Goal: Transaction & Acquisition: Purchase product/service

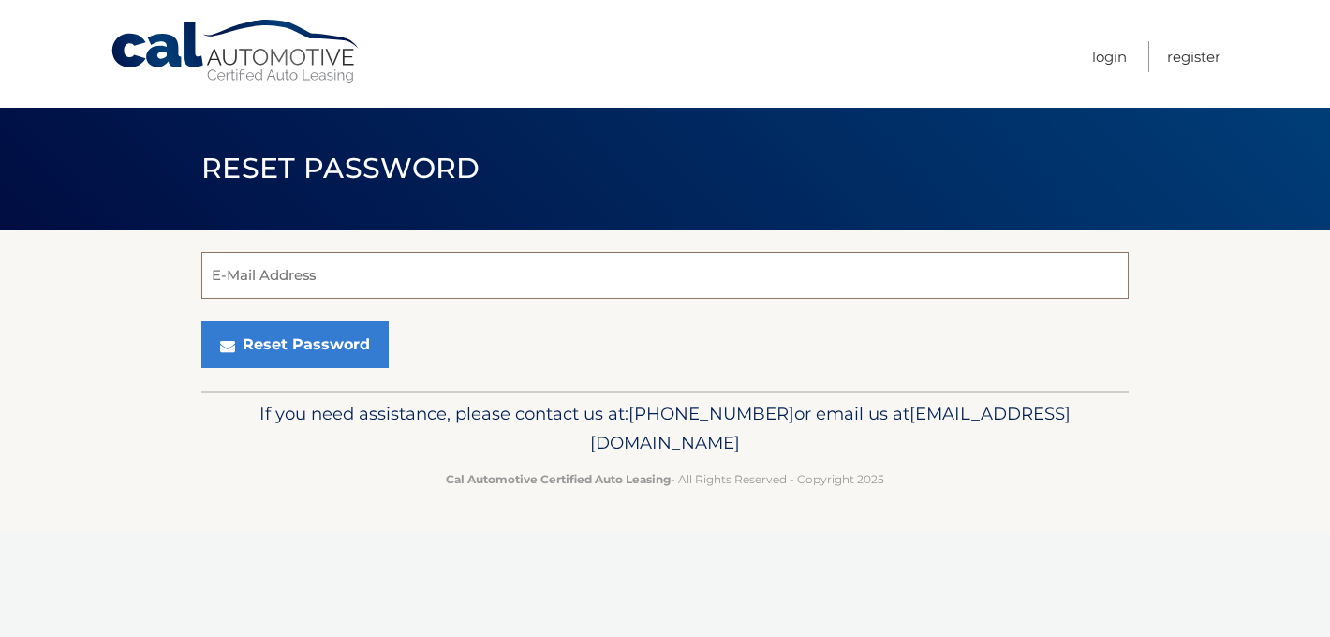
click at [776, 260] on input "E-Mail Address" at bounding box center [664, 275] width 927 height 47
type input "[EMAIL_ADDRESS][DOMAIN_NAME]"
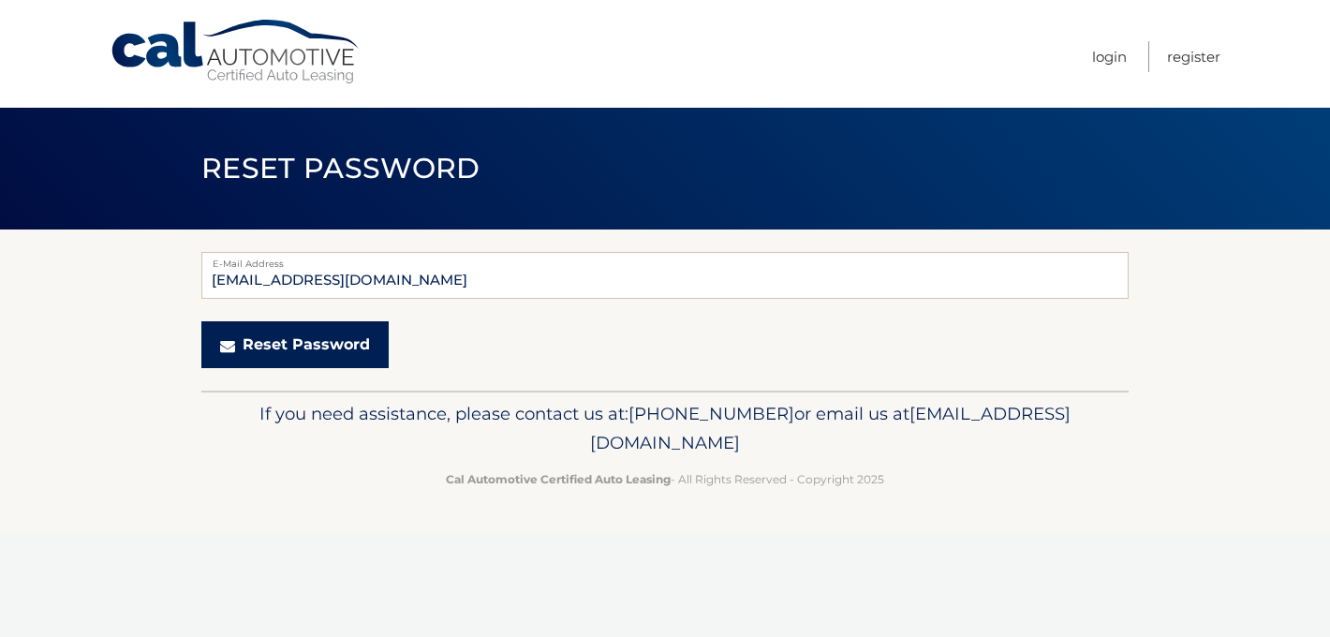
click at [328, 356] on button "Reset Password" at bounding box center [294, 344] width 187 height 47
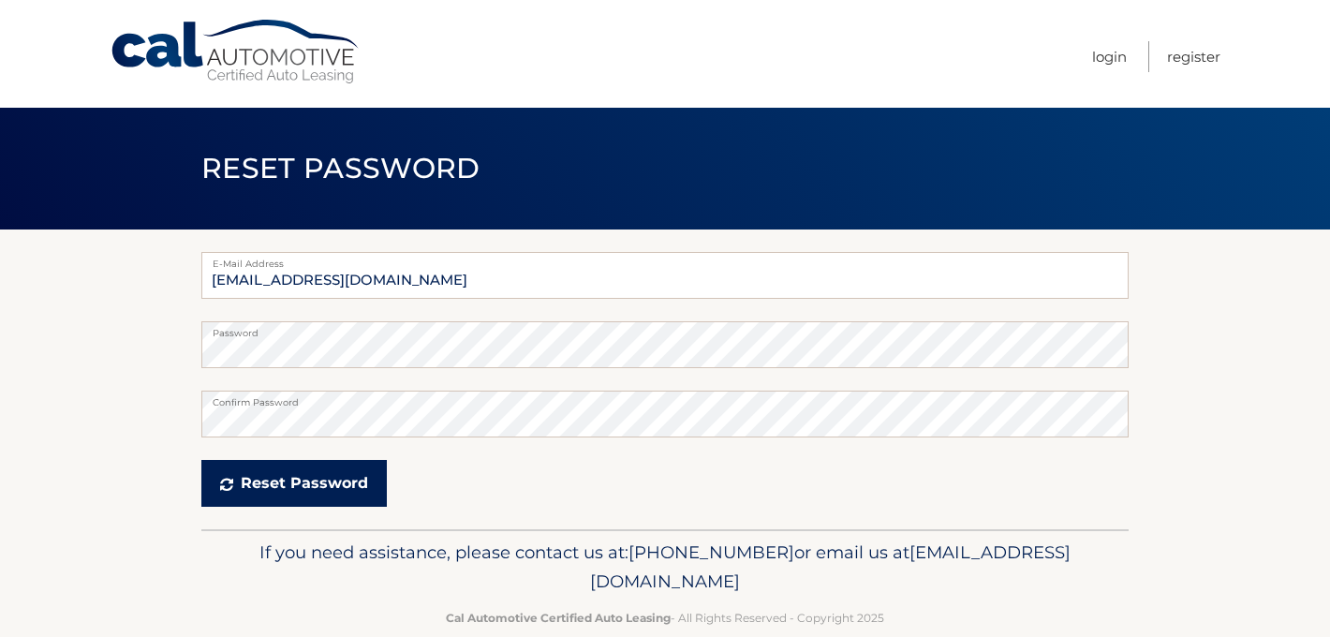
click at [326, 491] on button "Reset Password" at bounding box center [293, 483] width 185 height 47
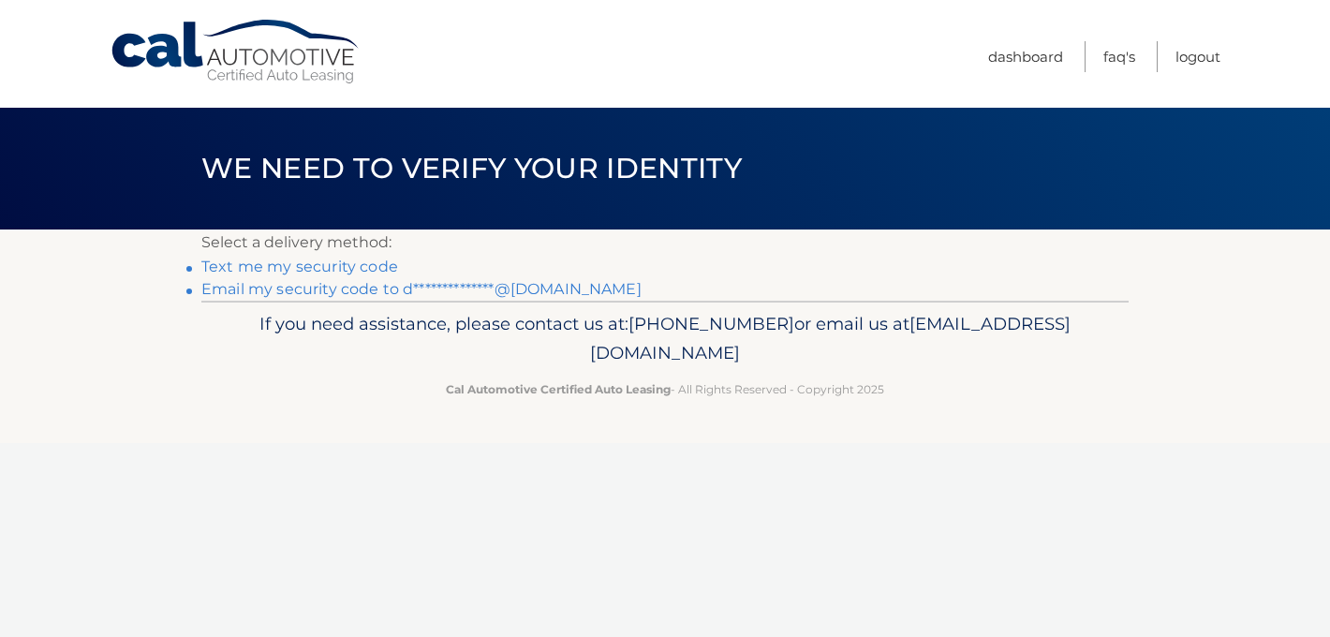
click at [488, 303] on div "If you need assistance, please contact us at: 609-807-3200 or email us at Custo…" at bounding box center [664, 353] width 927 height 105
click at [494, 287] on link "**********" at bounding box center [421, 289] width 440 height 18
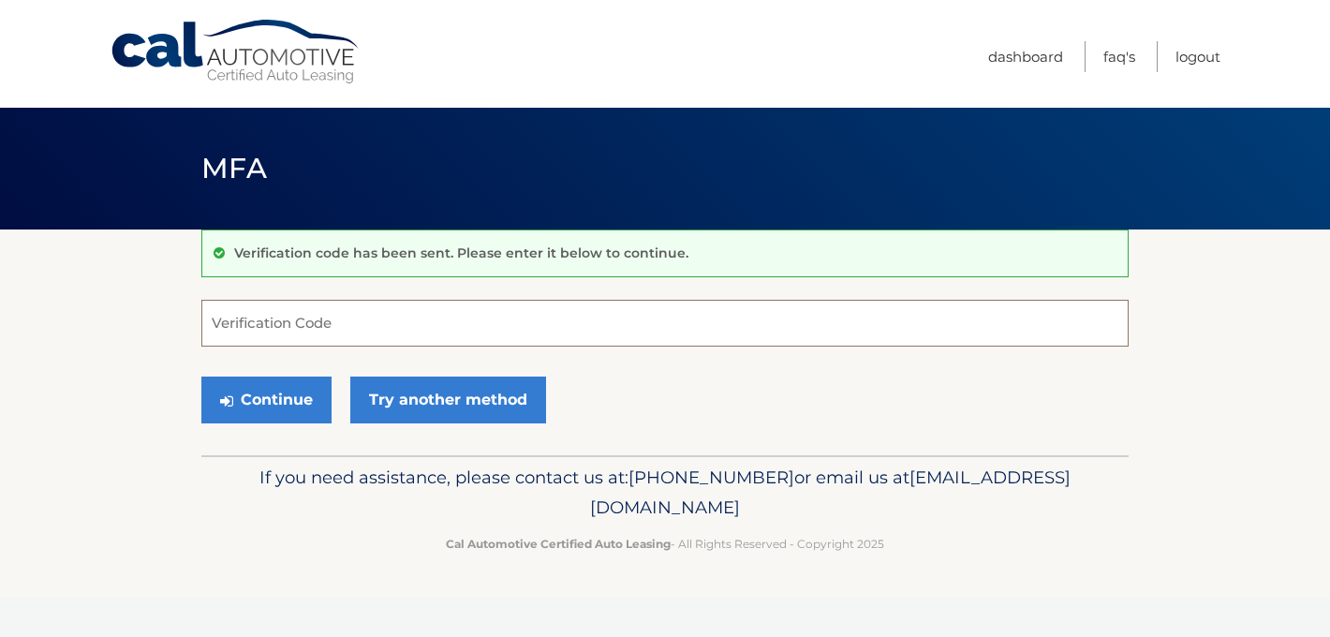
click at [322, 317] on input "Verification Code" at bounding box center [664, 323] width 927 height 47
paste input "126241"
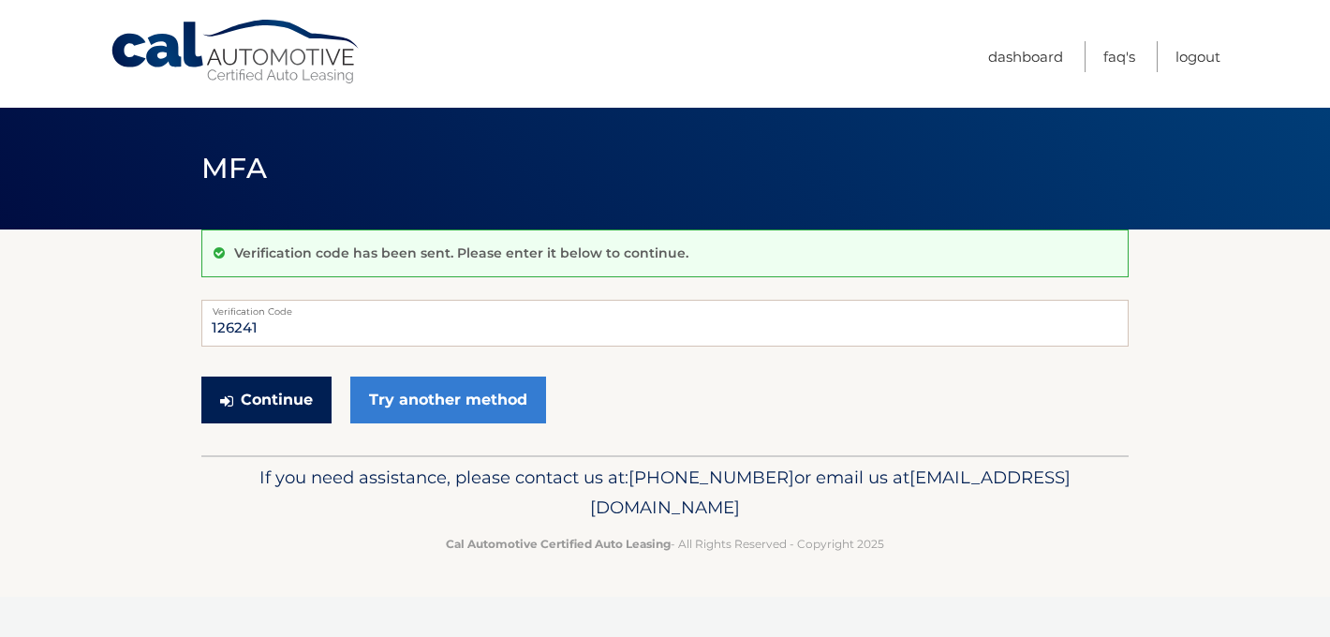
click at [311, 405] on button "Continue" at bounding box center [266, 399] width 130 height 47
click at [338, 334] on input "126241" at bounding box center [664, 323] width 927 height 47
type input "126241"
click at [260, 397] on button "Continue" at bounding box center [266, 399] width 130 height 47
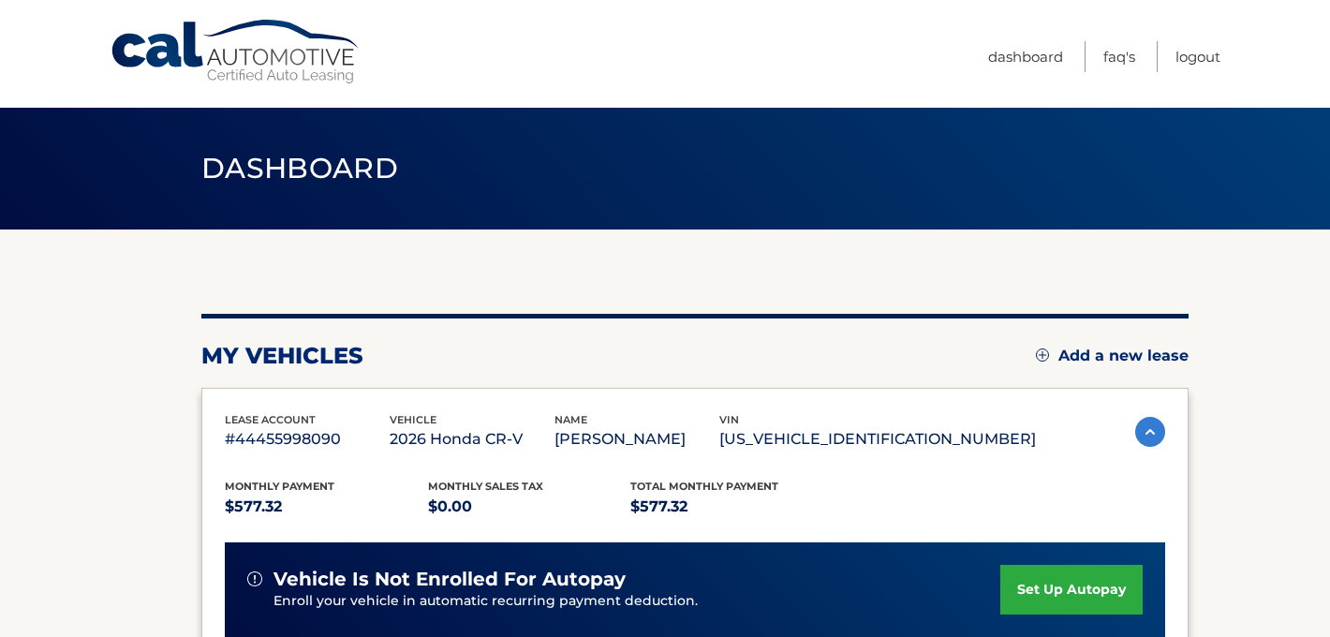
click at [91, 376] on section "my vehicles Add a new lease lease account #44455998090 vehicle 2026 Honda CR-V …" at bounding box center [665, 610] width 1330 height 763
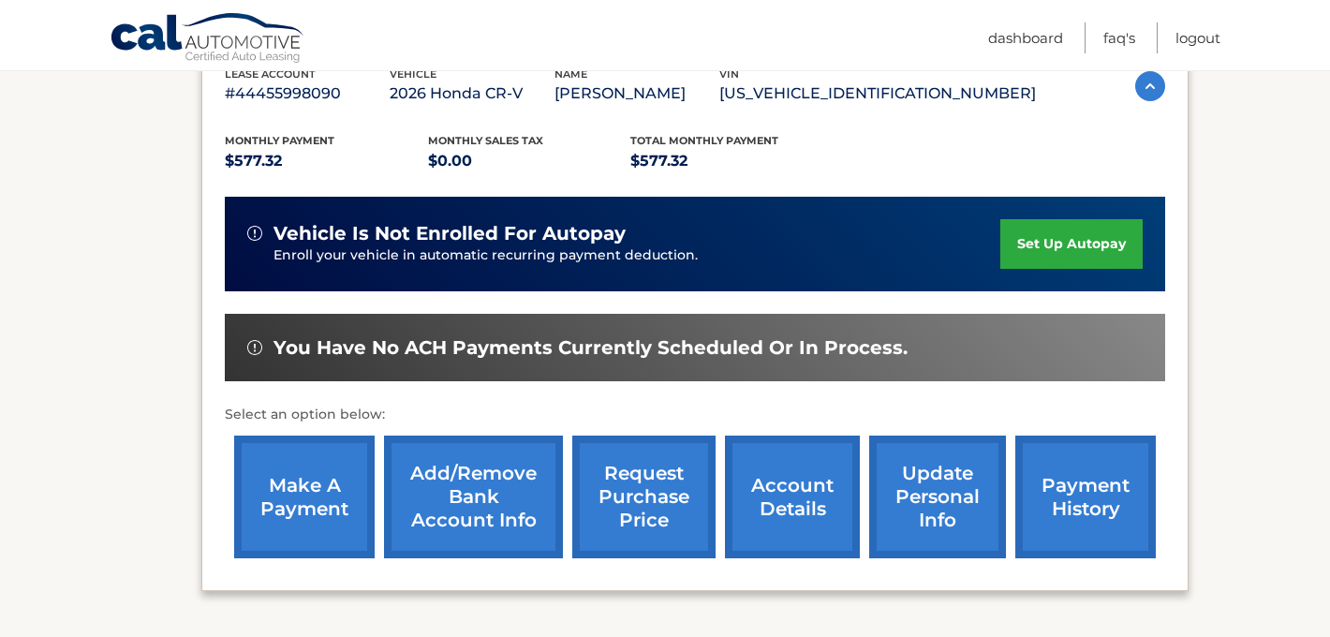
scroll to position [375, 0]
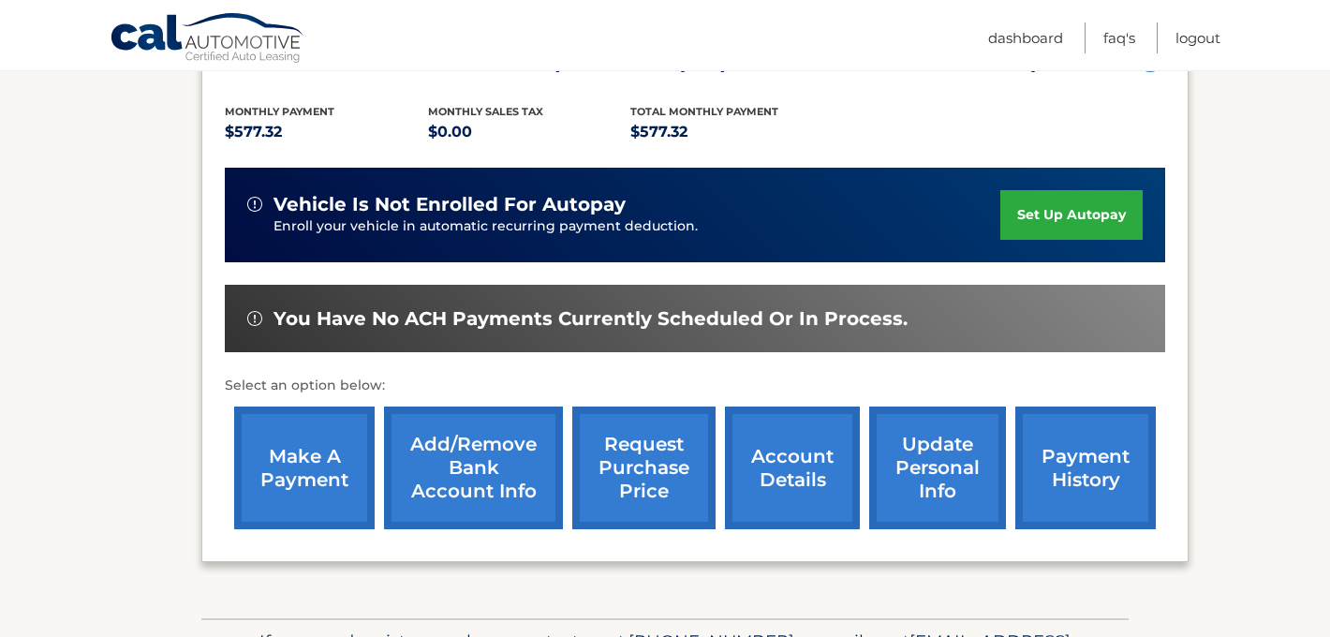
click at [283, 457] on link "make a payment" at bounding box center [304, 467] width 140 height 123
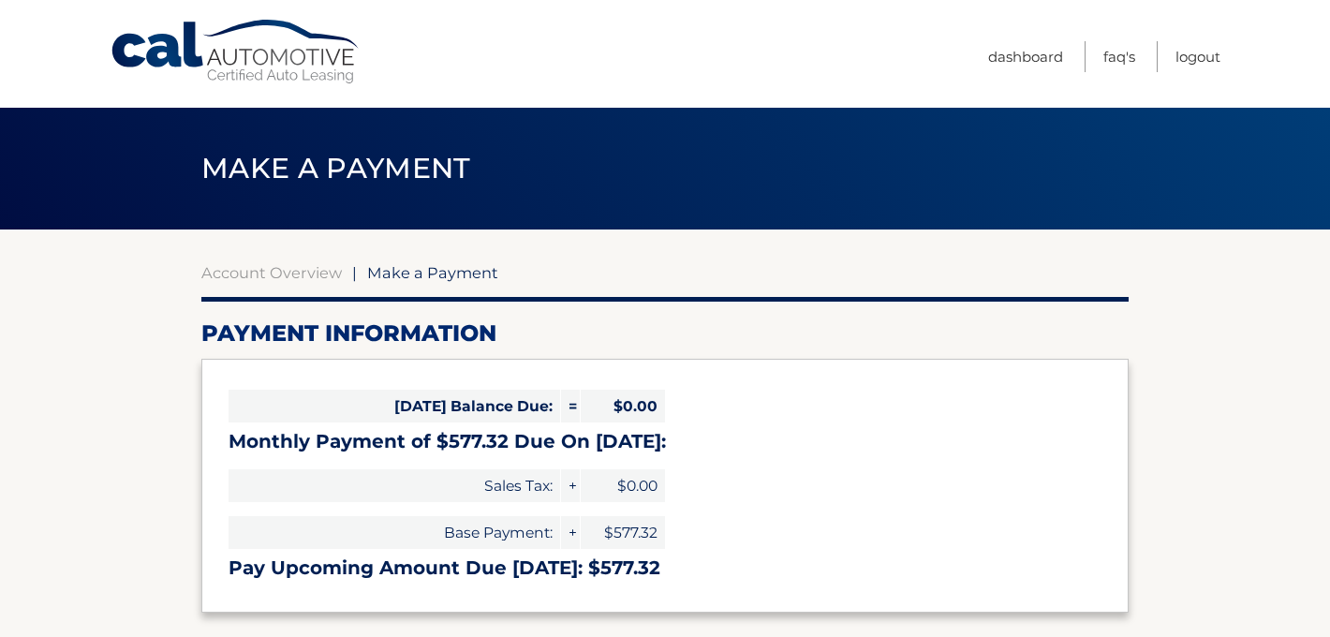
select select "YTI3MDk3NzEtZmY3ZS00NmUwLTgwMTAtNmZkNzUxODg1MjA0"
click at [718, 494] on div "Today's Balance Due: = $0.00 Monthly Payment of $577.32 Due On Oct 14: Sales Ta…" at bounding box center [664, 485] width 927 height 253
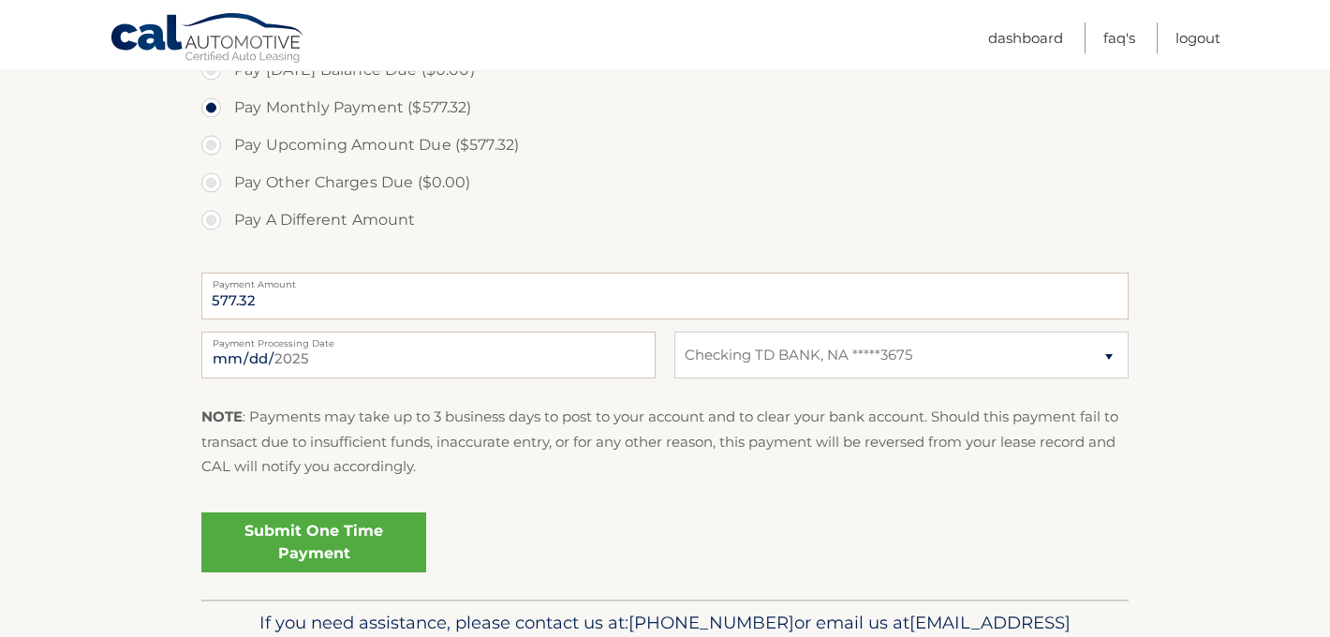
scroll to position [599, 0]
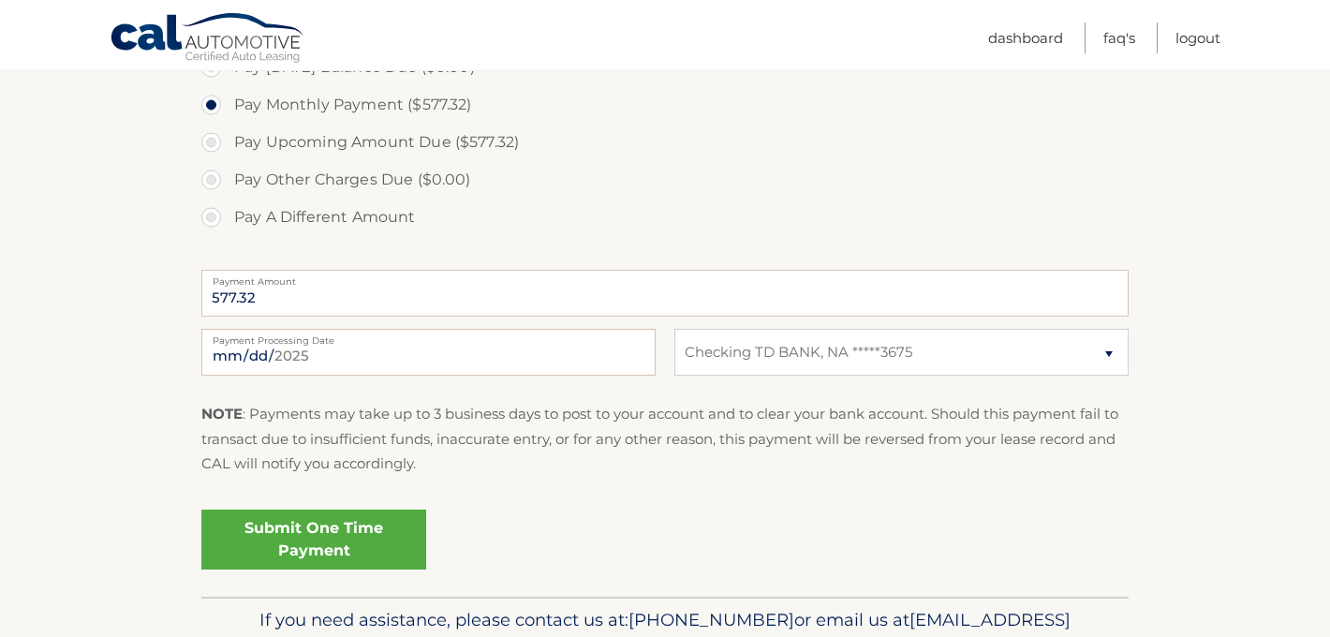
click at [401, 530] on link "Submit One Time Payment" at bounding box center [313, 539] width 225 height 60
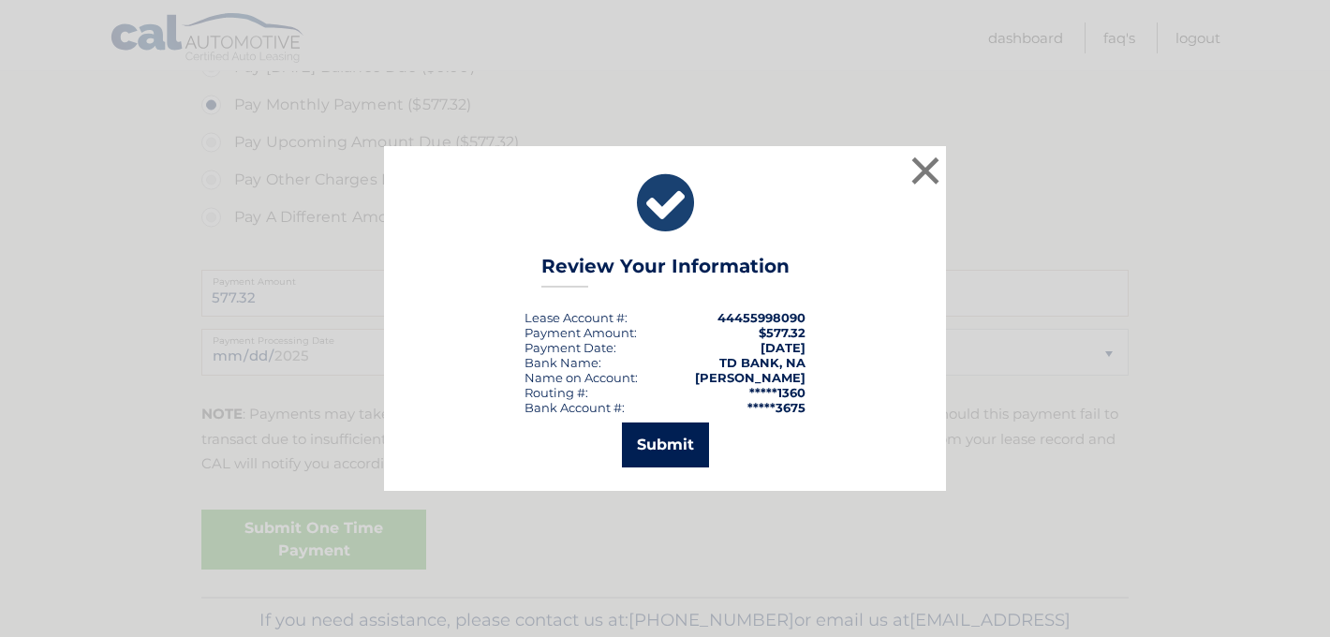
click at [687, 441] on button "Submit" at bounding box center [665, 444] width 87 height 45
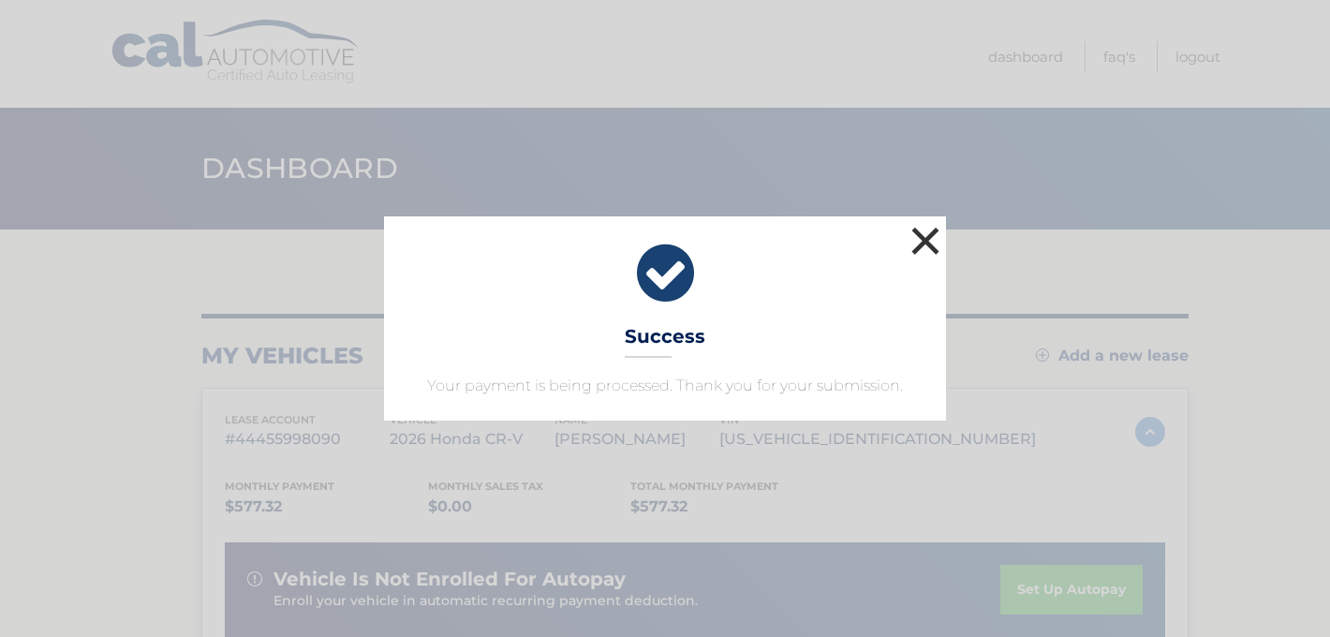
click at [922, 227] on button "×" at bounding box center [924, 240] width 37 height 37
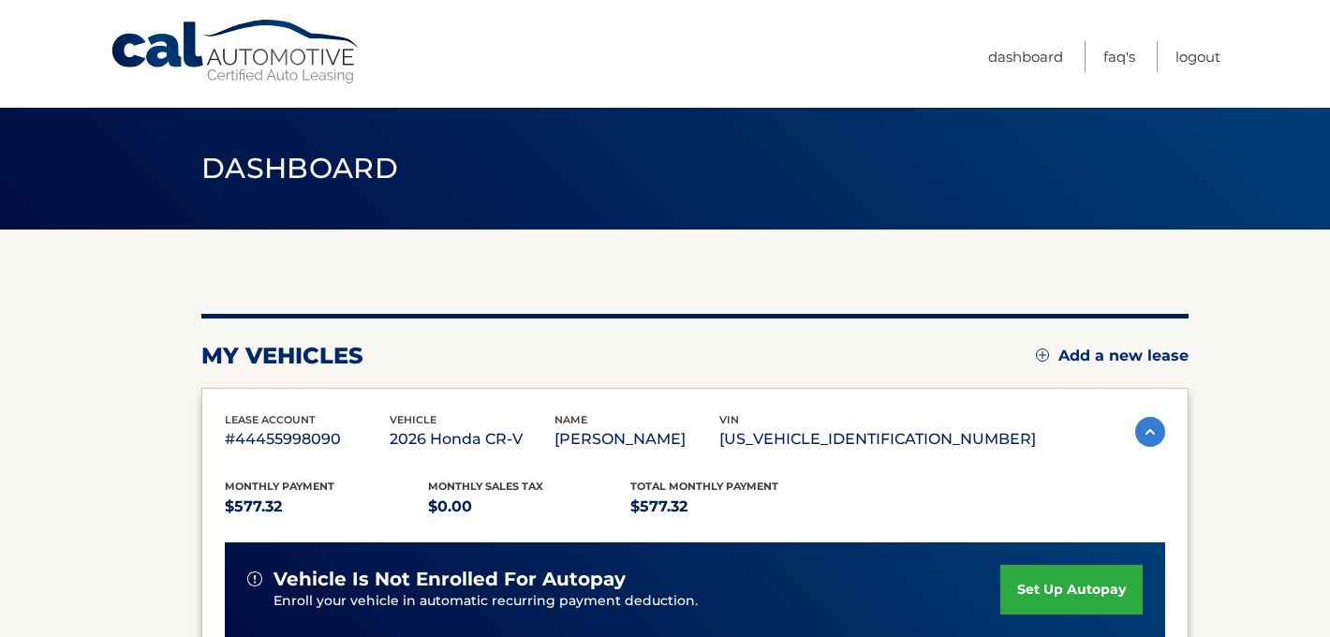
click at [870, 299] on div "my vehicles Add a new lease lease account #44455998090 vehicle 2026 Honda CR-V …" at bounding box center [694, 628] width 987 height 799
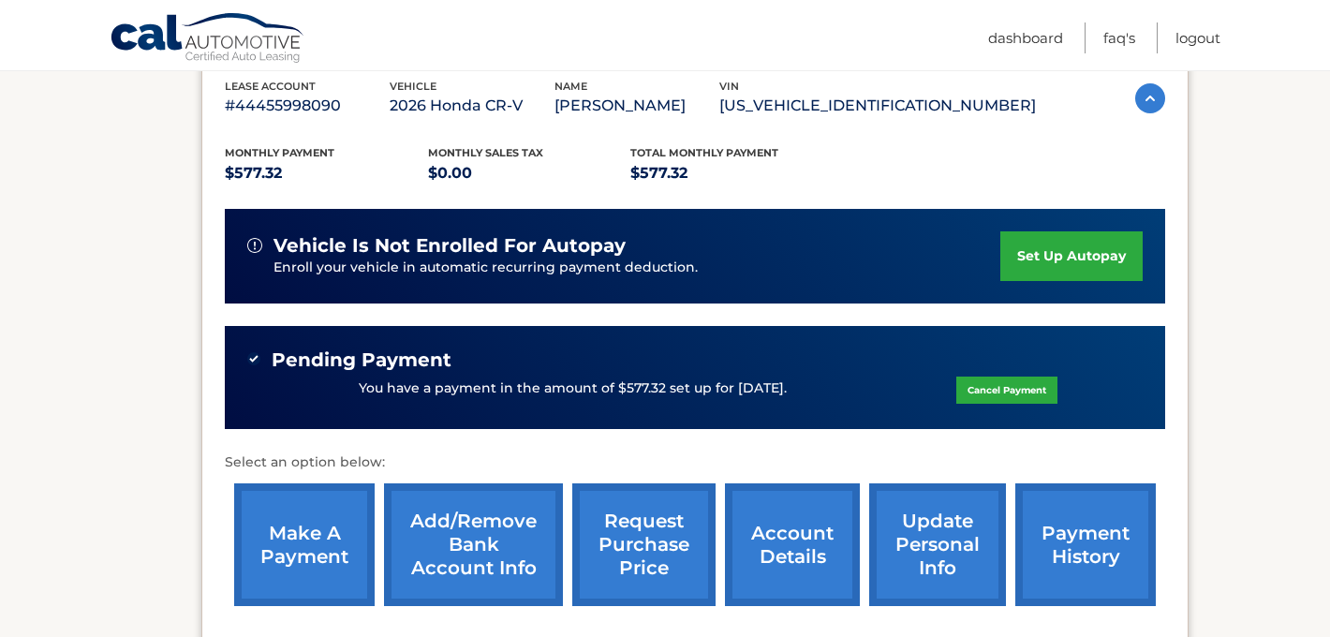
scroll to position [337, 0]
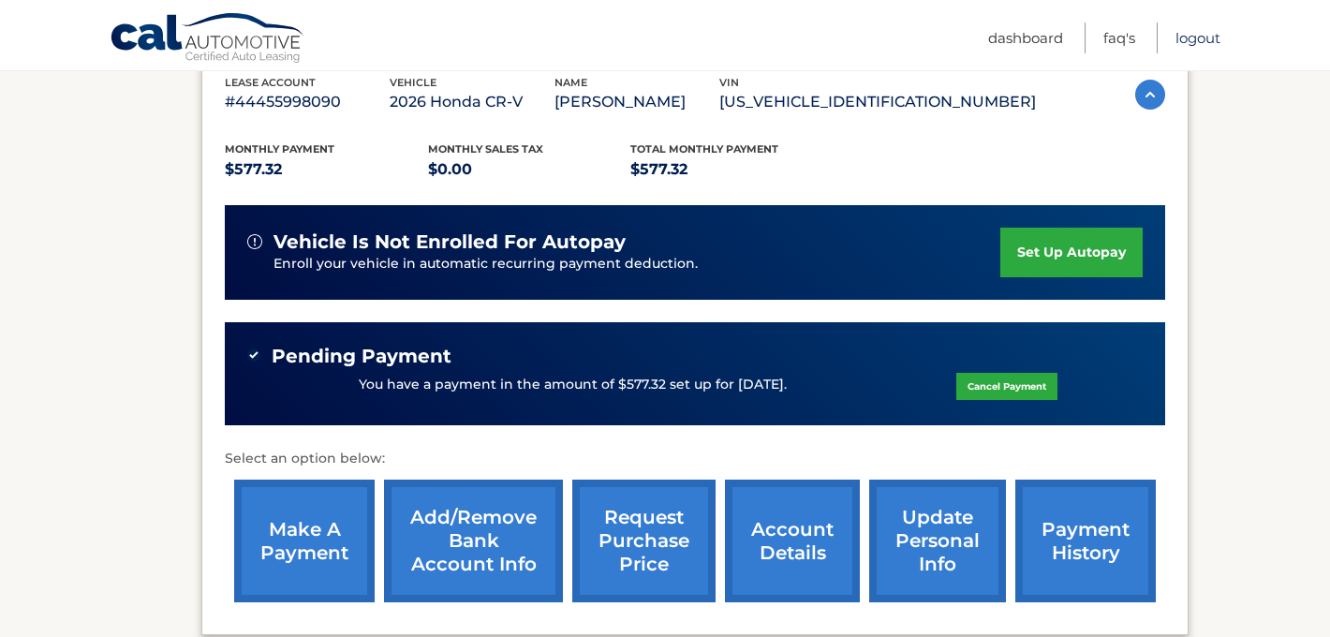
click at [1204, 39] on link "Logout" at bounding box center [1197, 37] width 45 height 31
